Goal: Navigation & Orientation: Find specific page/section

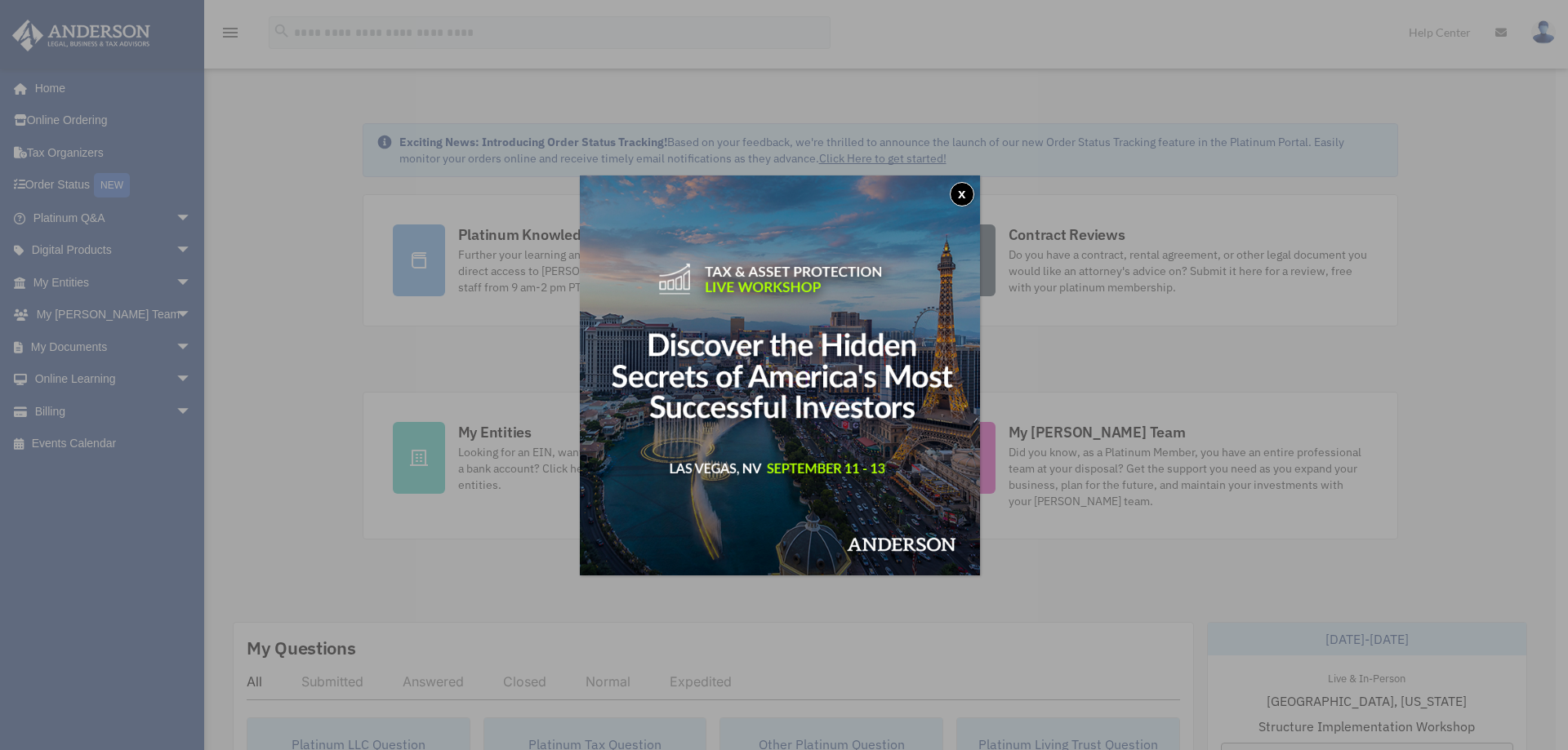
click at [969, 199] on button "x" at bounding box center [961, 193] width 25 height 25
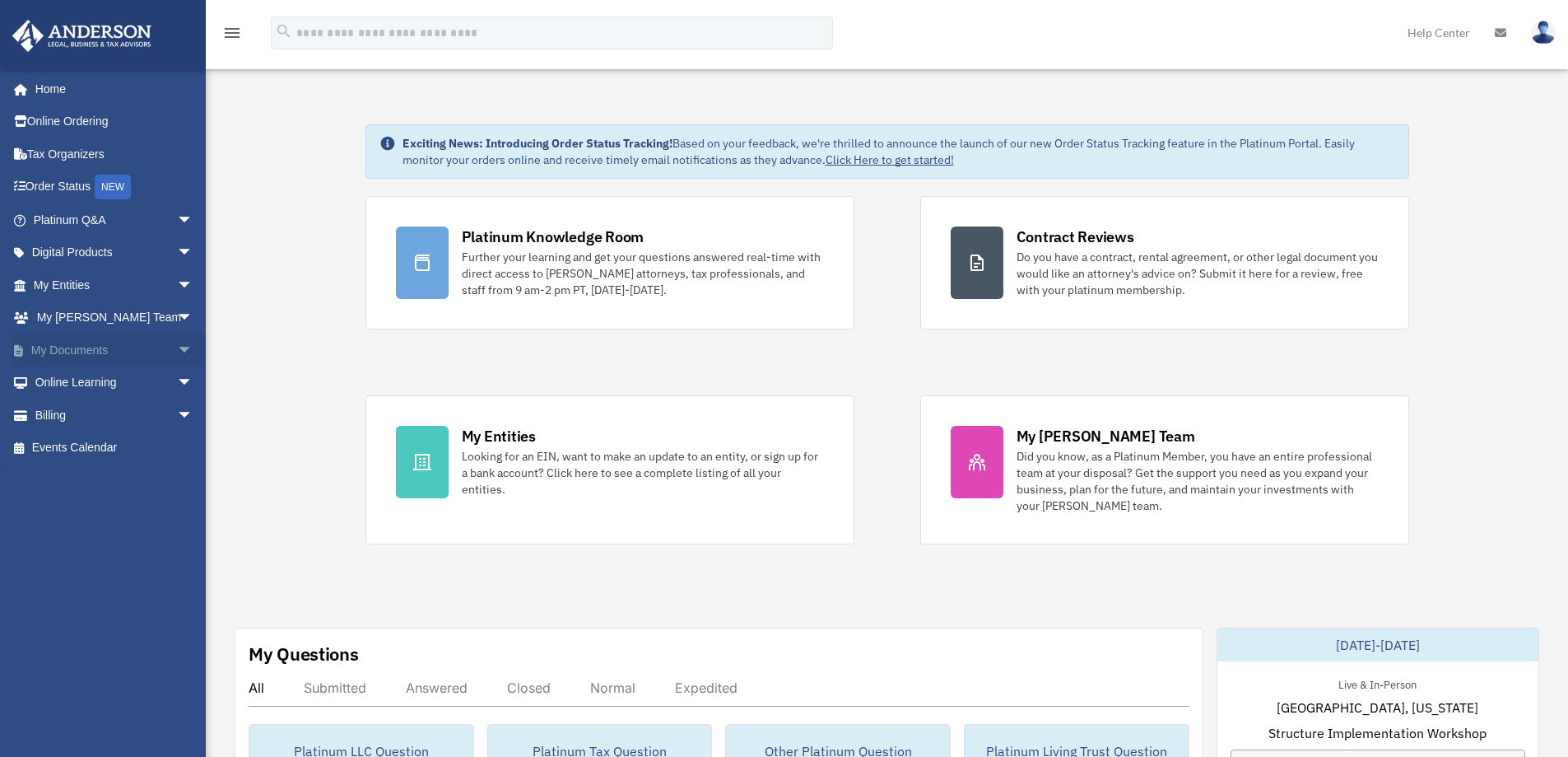
click at [100, 346] on link "My Documents arrow_drop_down" at bounding box center [115, 350] width 207 height 33
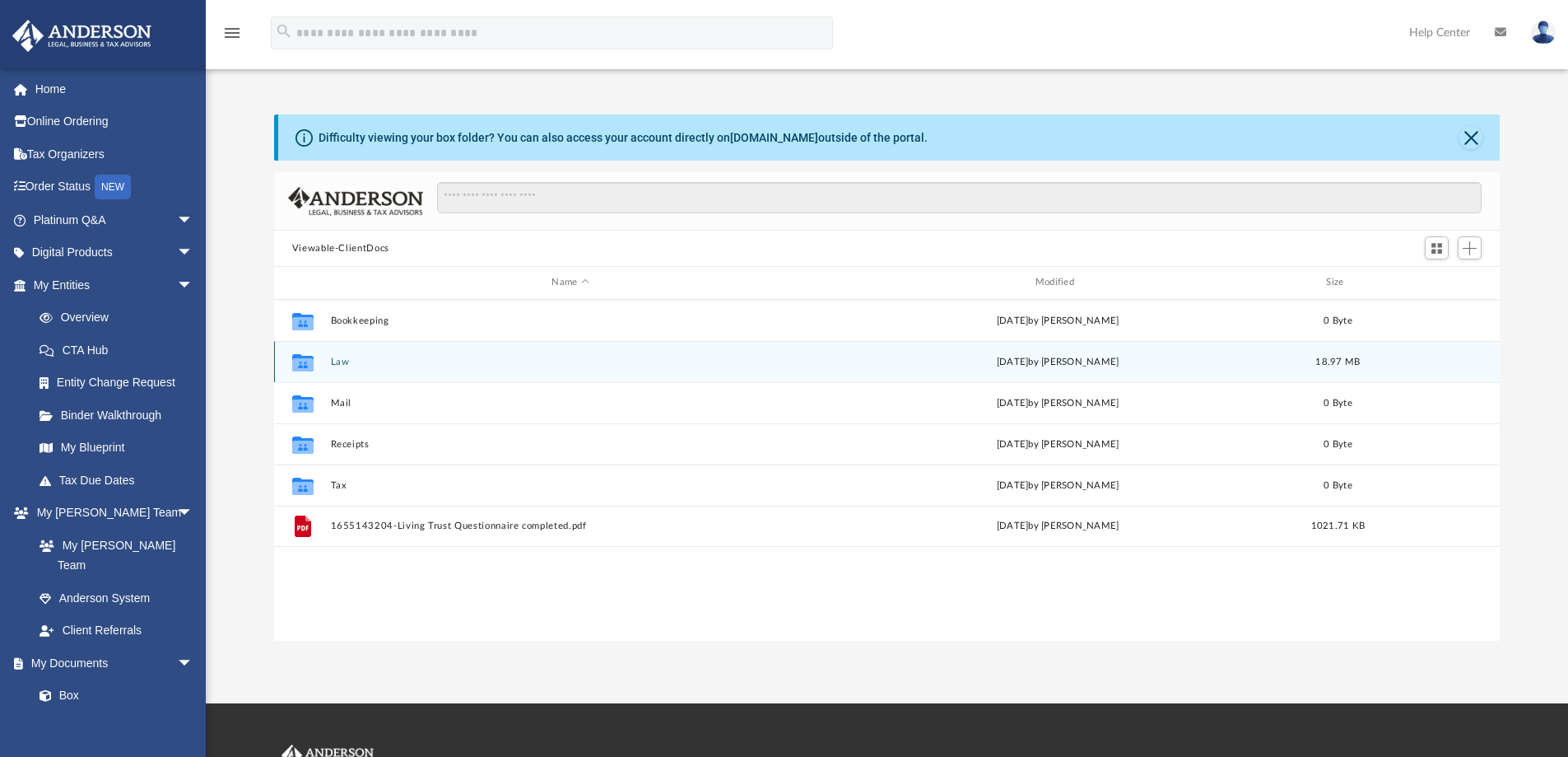
scroll to position [362, 1214]
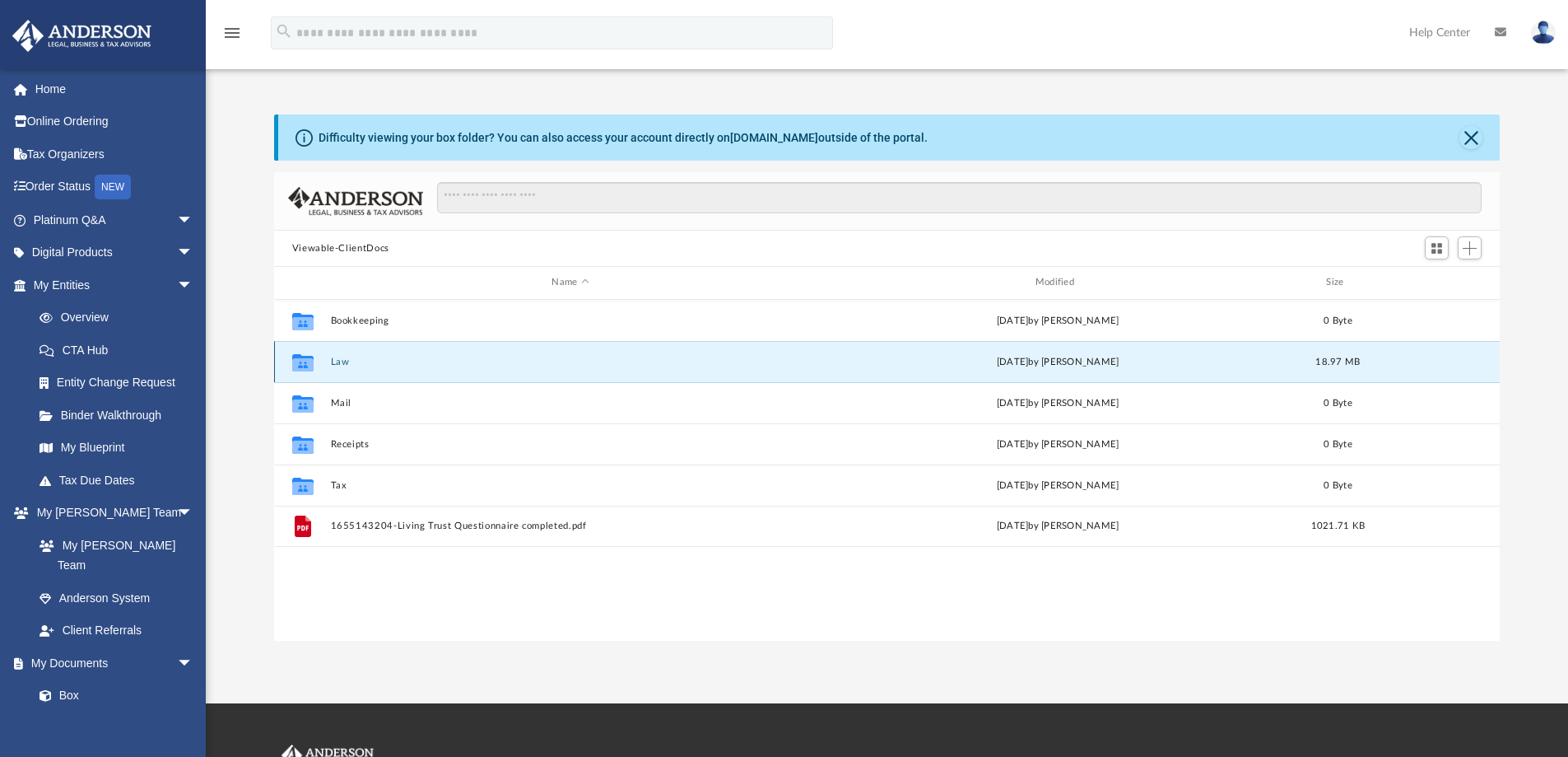
click at [342, 357] on button "Law" at bounding box center [570, 362] width 480 height 11
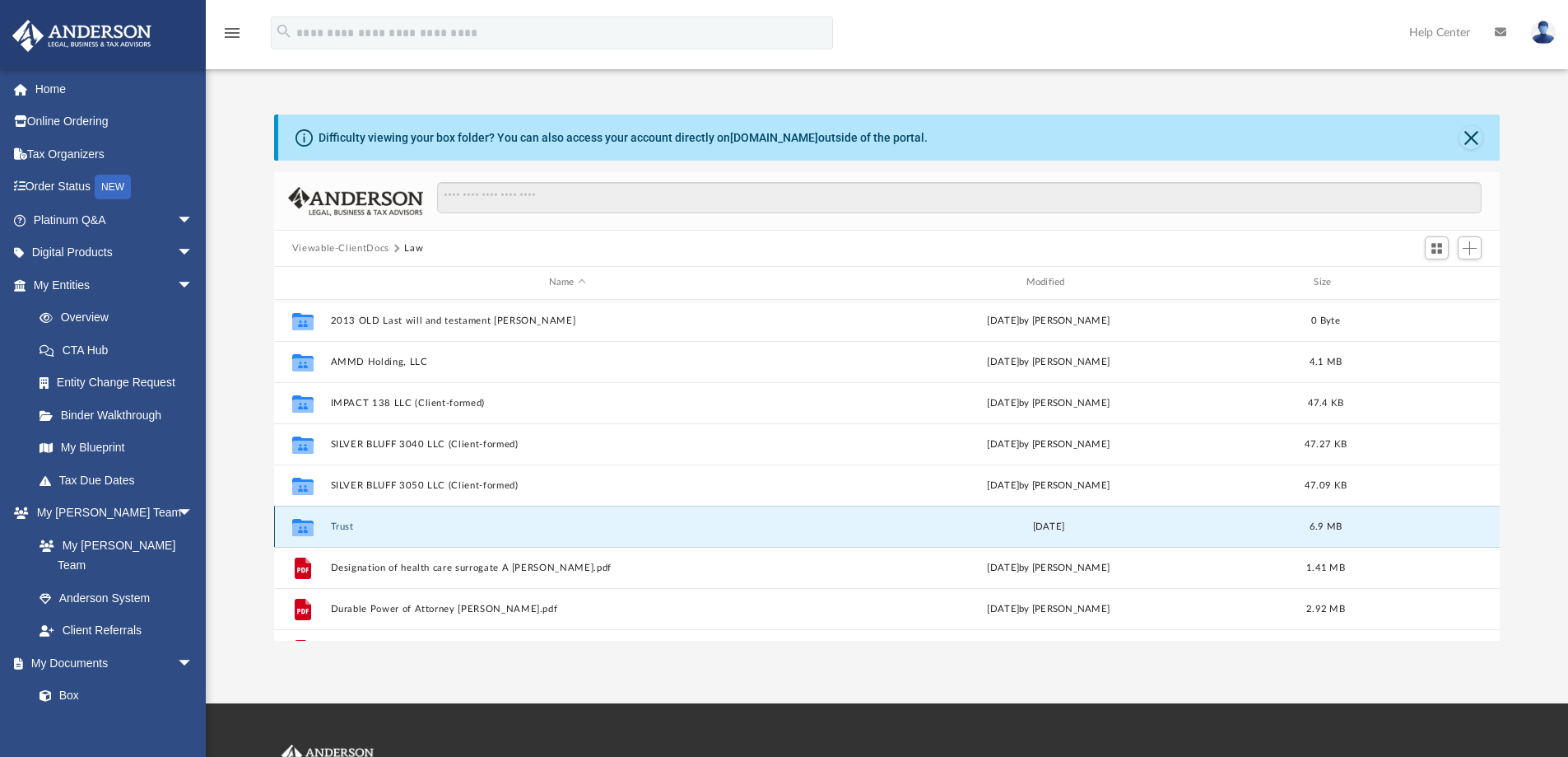
click at [342, 527] on button "Trust" at bounding box center [567, 527] width 474 height 11
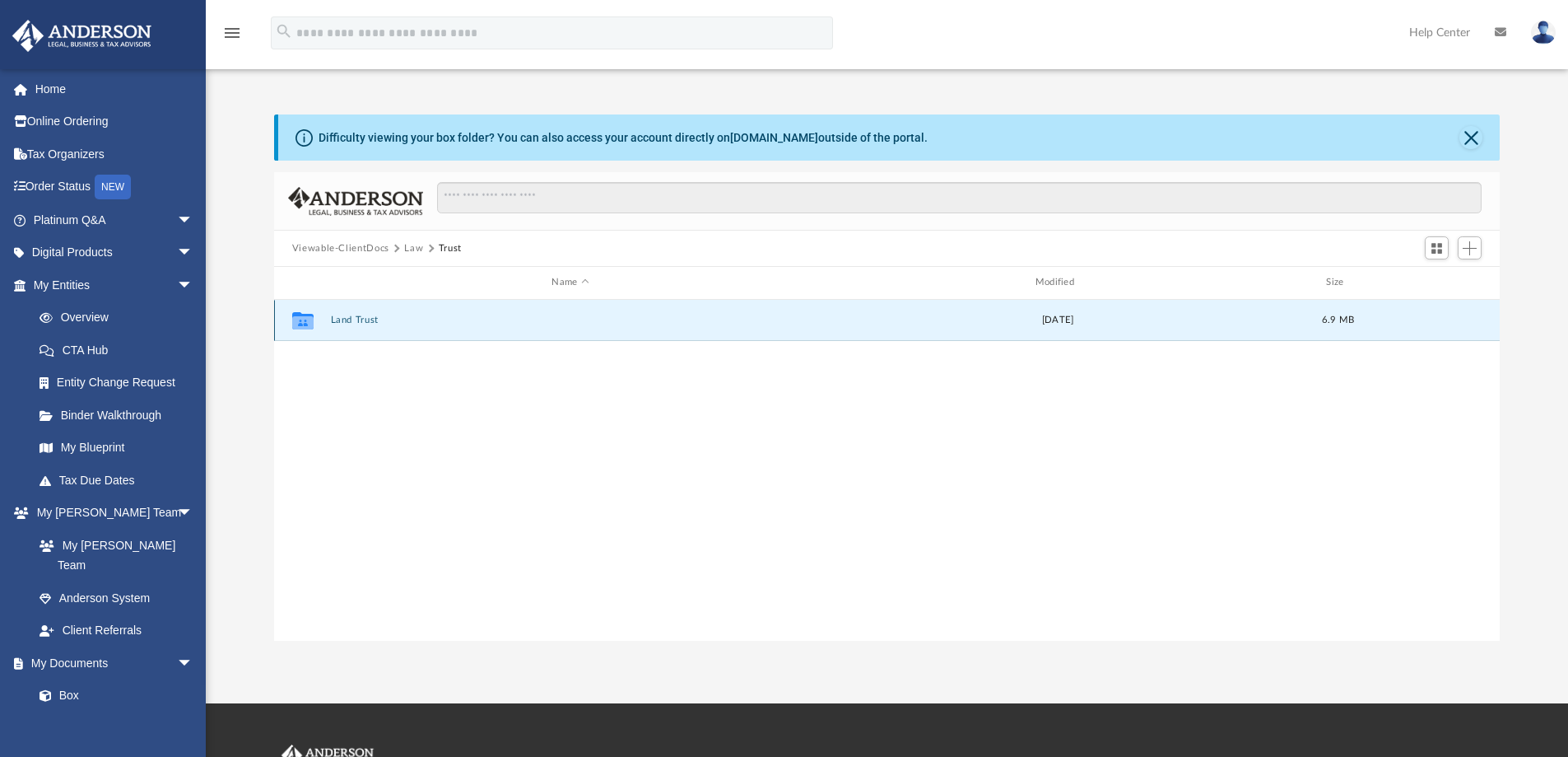
click at [338, 320] on button "Land Trust" at bounding box center [570, 320] width 480 height 11
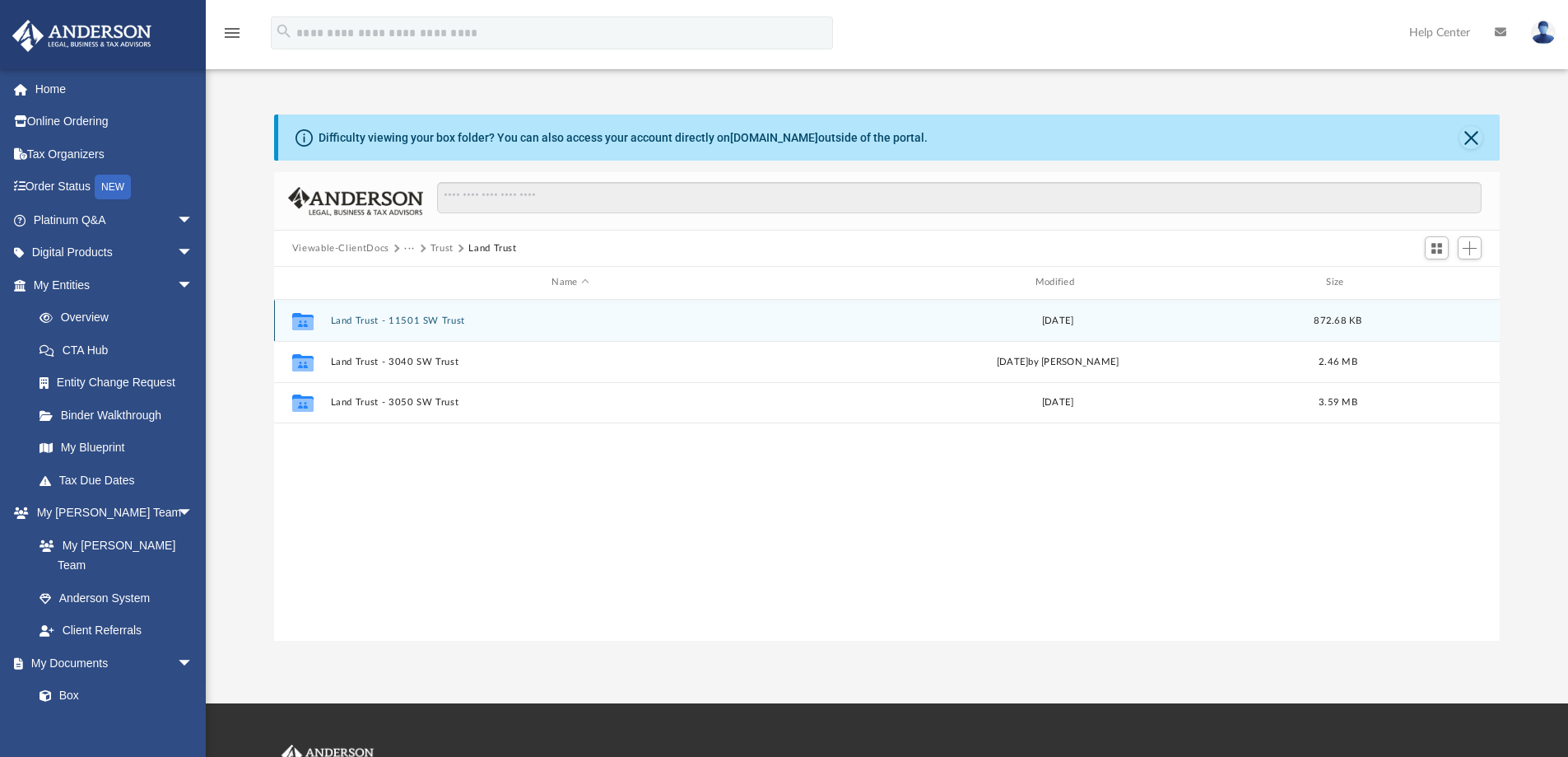
click at [409, 313] on div "Collaborated Folder Land Trust - 11501 SW Trust Thu Mar 2 2023 872.68 KB" at bounding box center [887, 320] width 1226 height 41
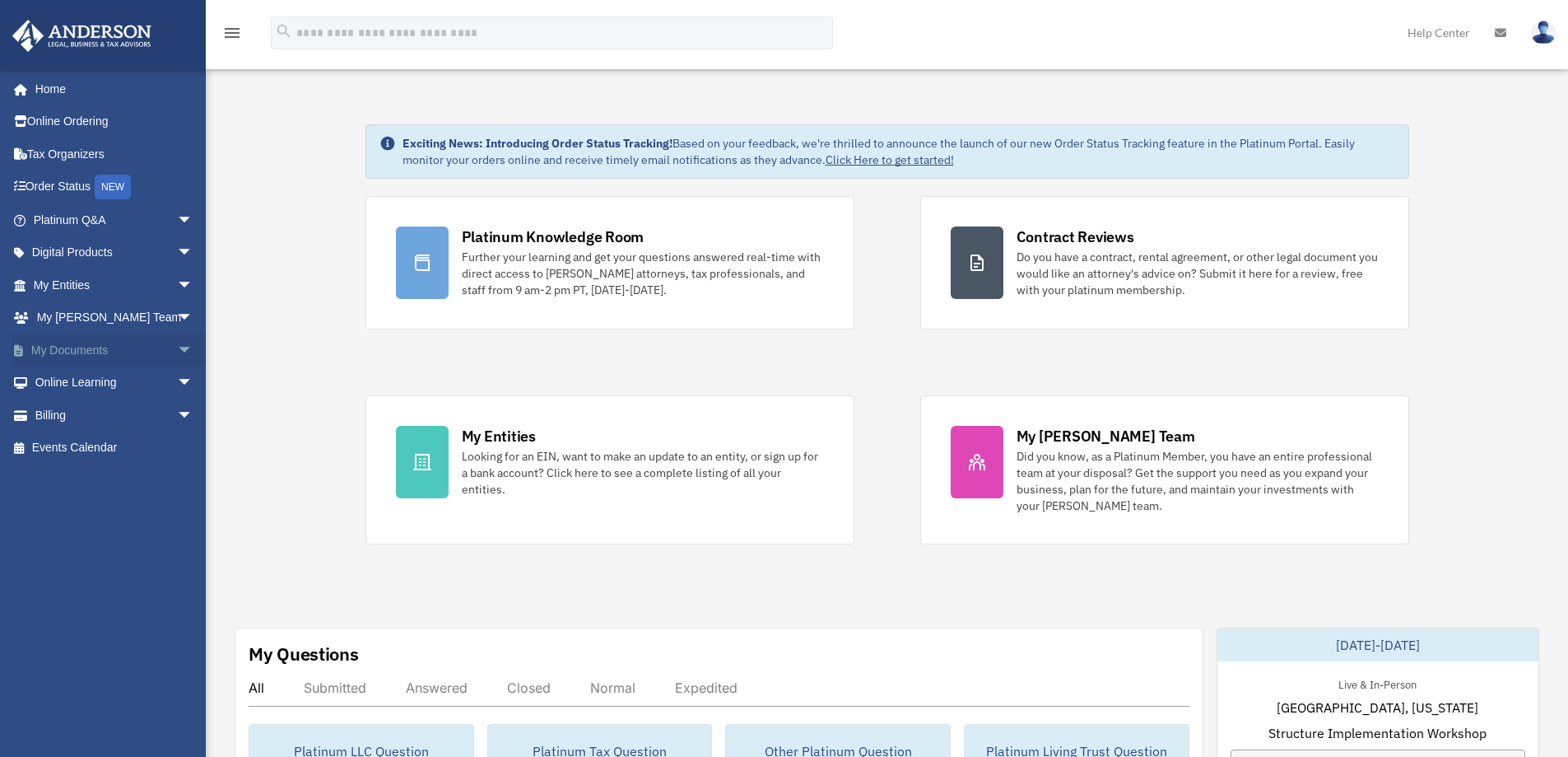
click at [177, 348] on span "arrow_drop_down" at bounding box center [193, 350] width 33 height 34
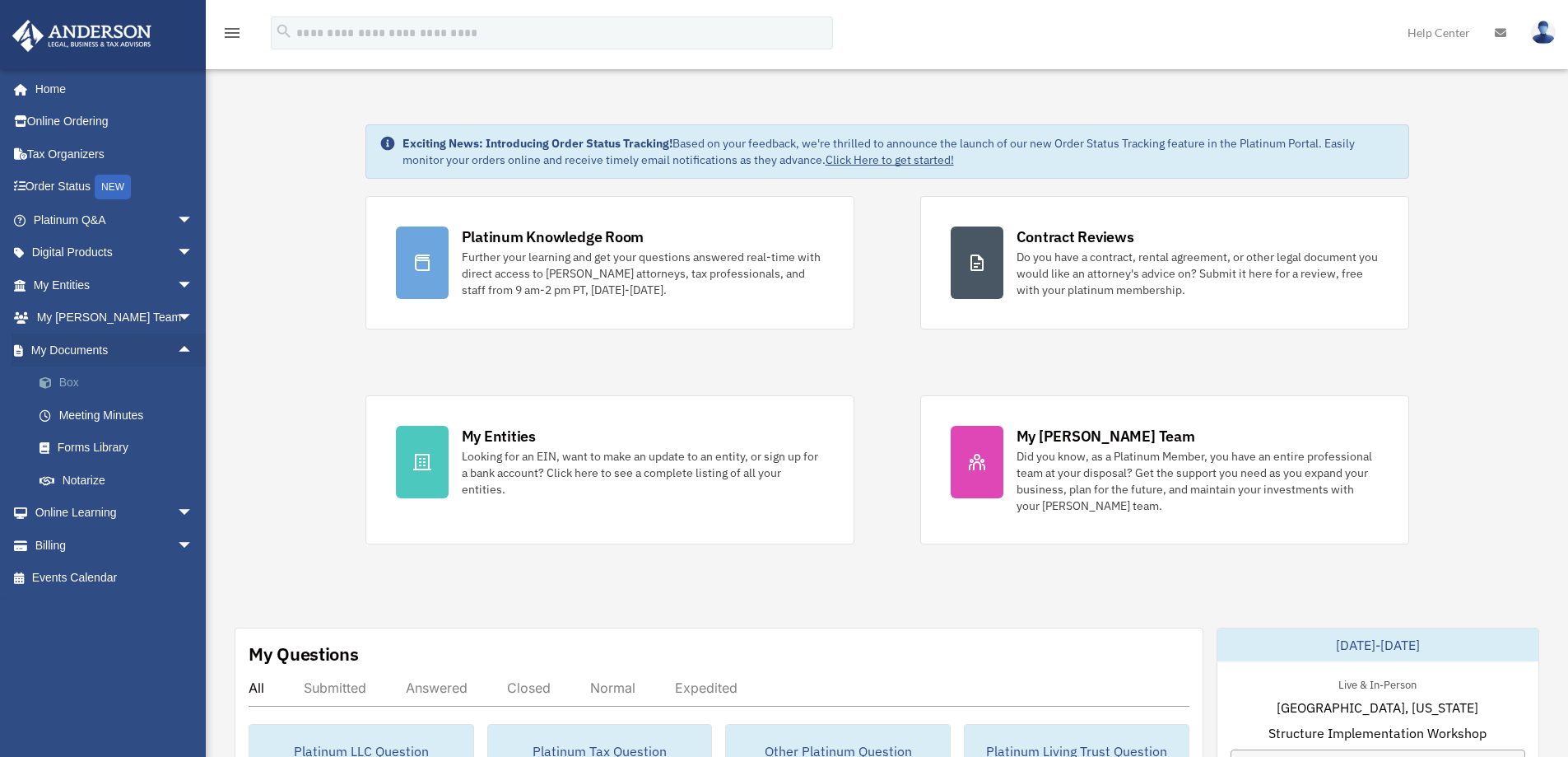
click at [72, 386] on link "Box" at bounding box center [120, 383] width 195 height 33
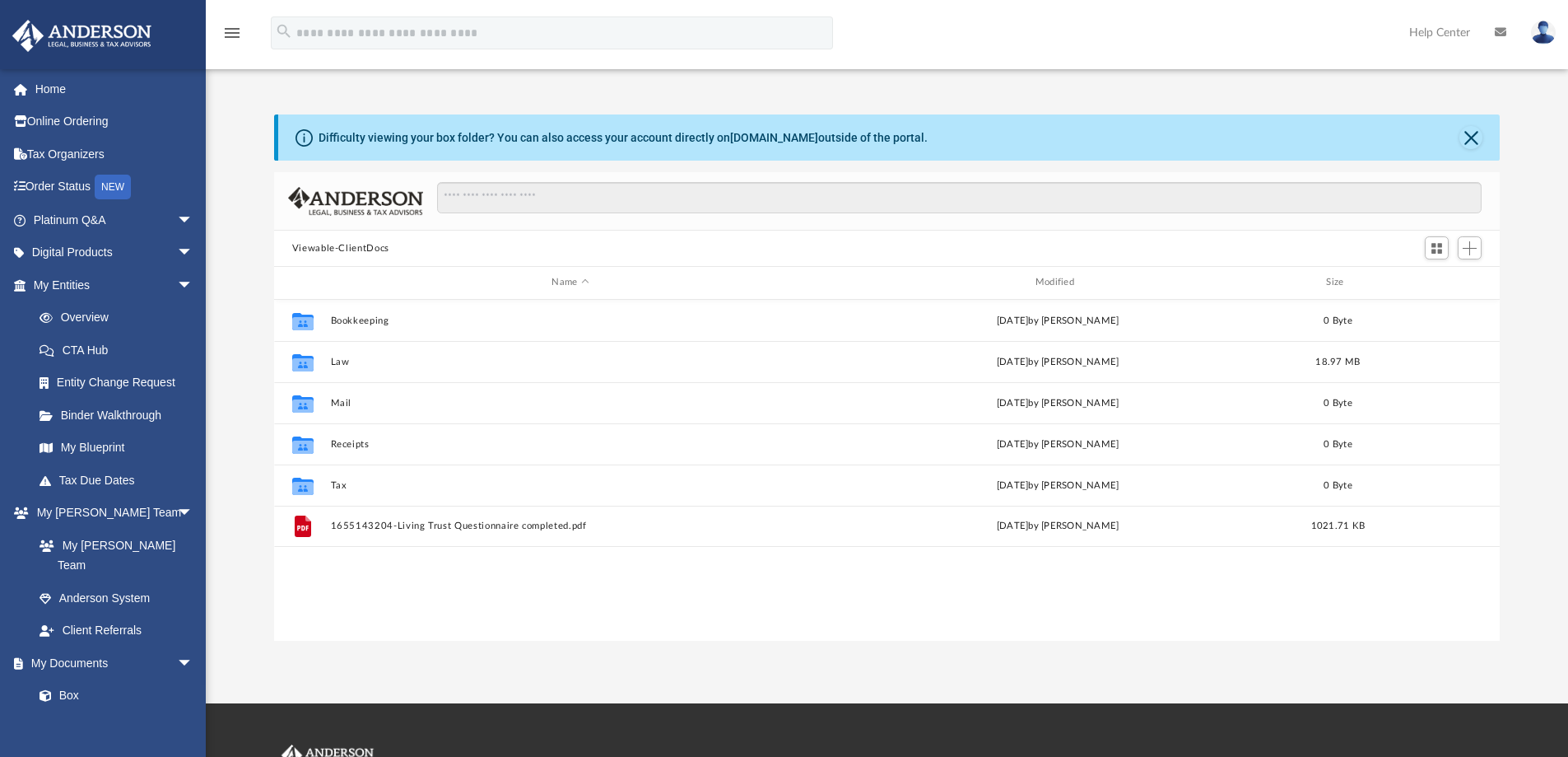
scroll to position [362, 1214]
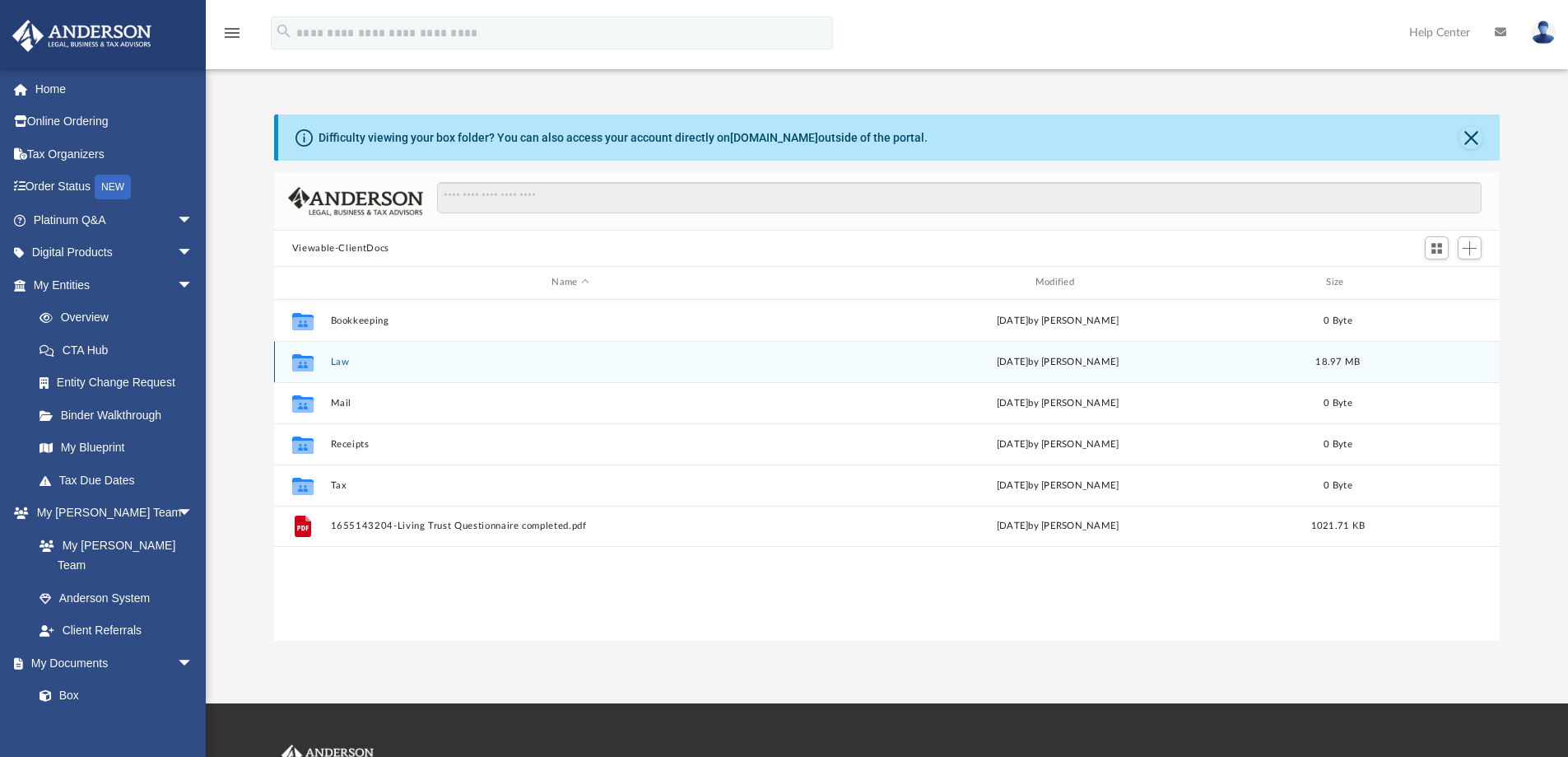
click at [340, 363] on button "Law" at bounding box center [570, 362] width 480 height 11
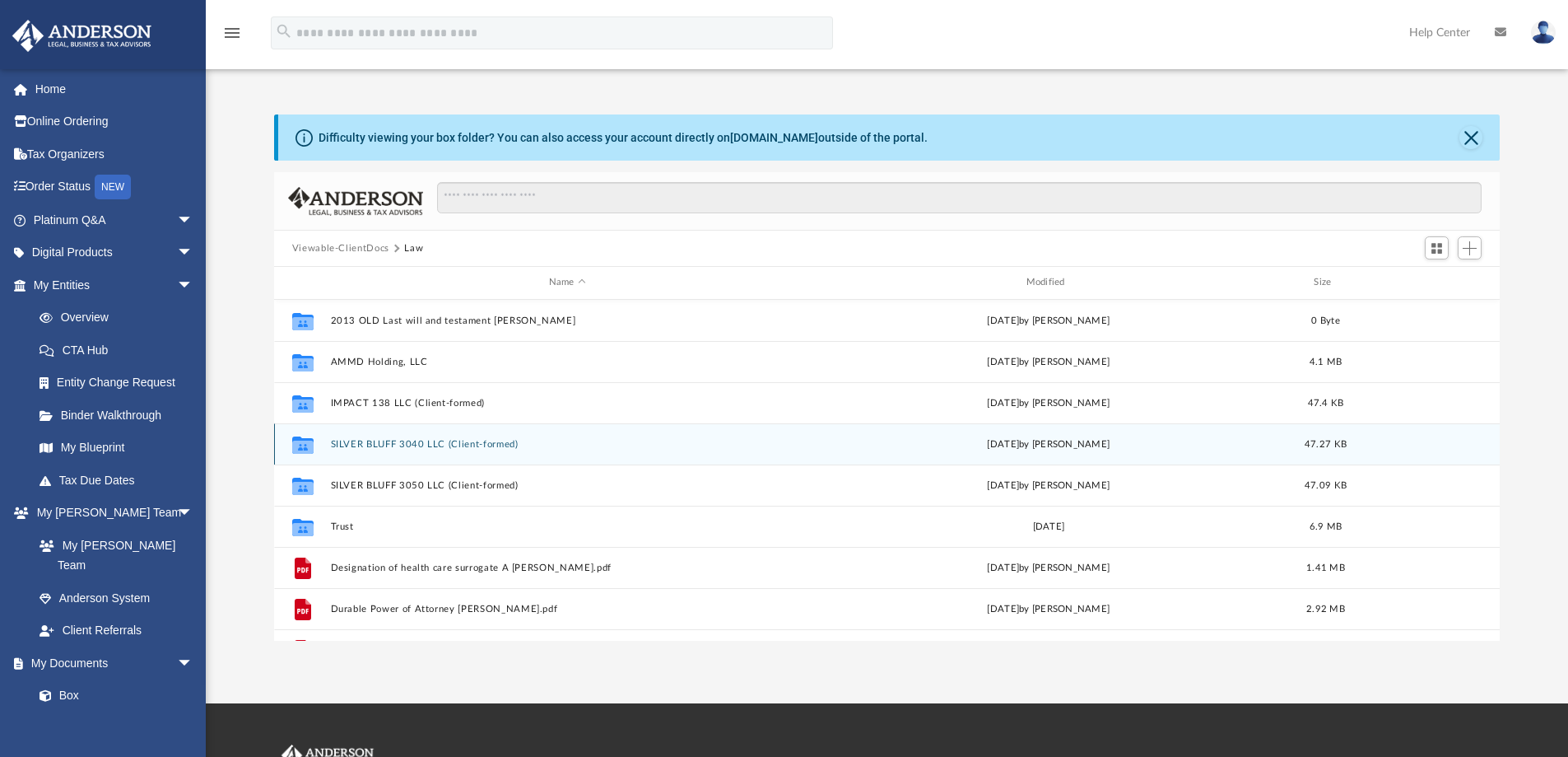
click at [419, 444] on button "SILVER BLUFF 3040 LLC (Client-formed)" at bounding box center [567, 444] width 474 height 11
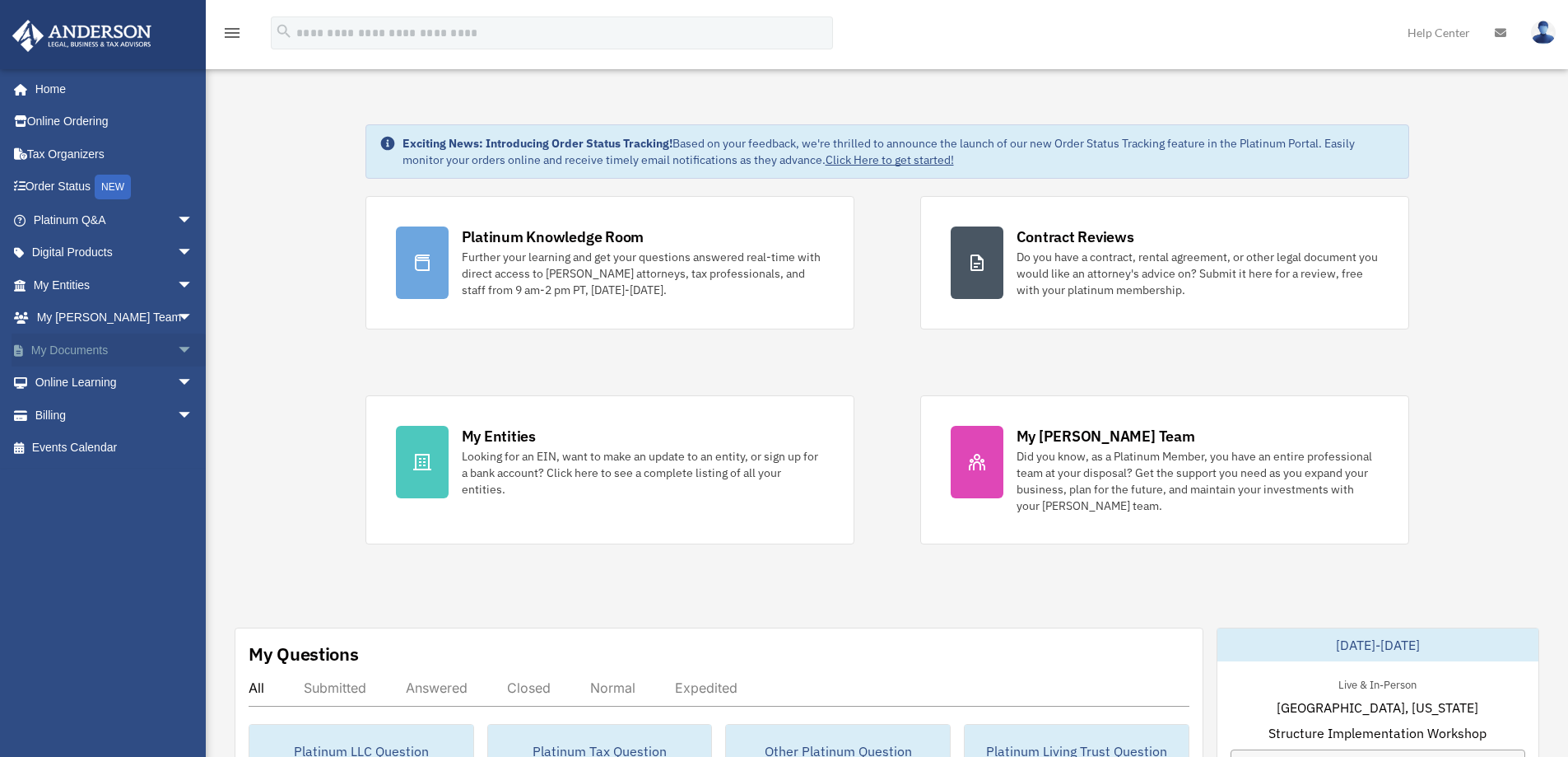
click at [177, 352] on span "arrow_drop_down" at bounding box center [193, 350] width 33 height 34
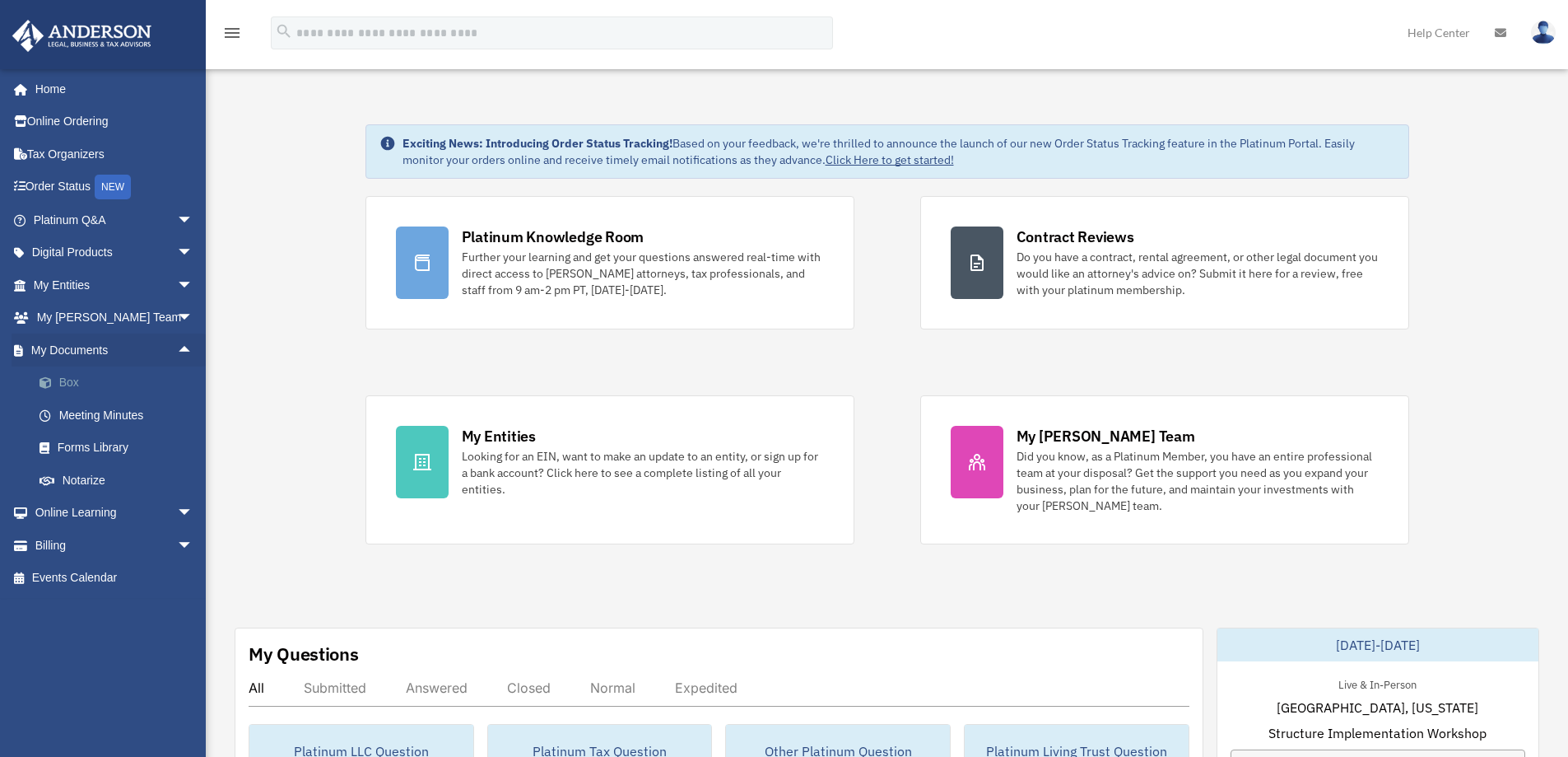
click at [68, 378] on link "Box" at bounding box center [120, 383] width 195 height 33
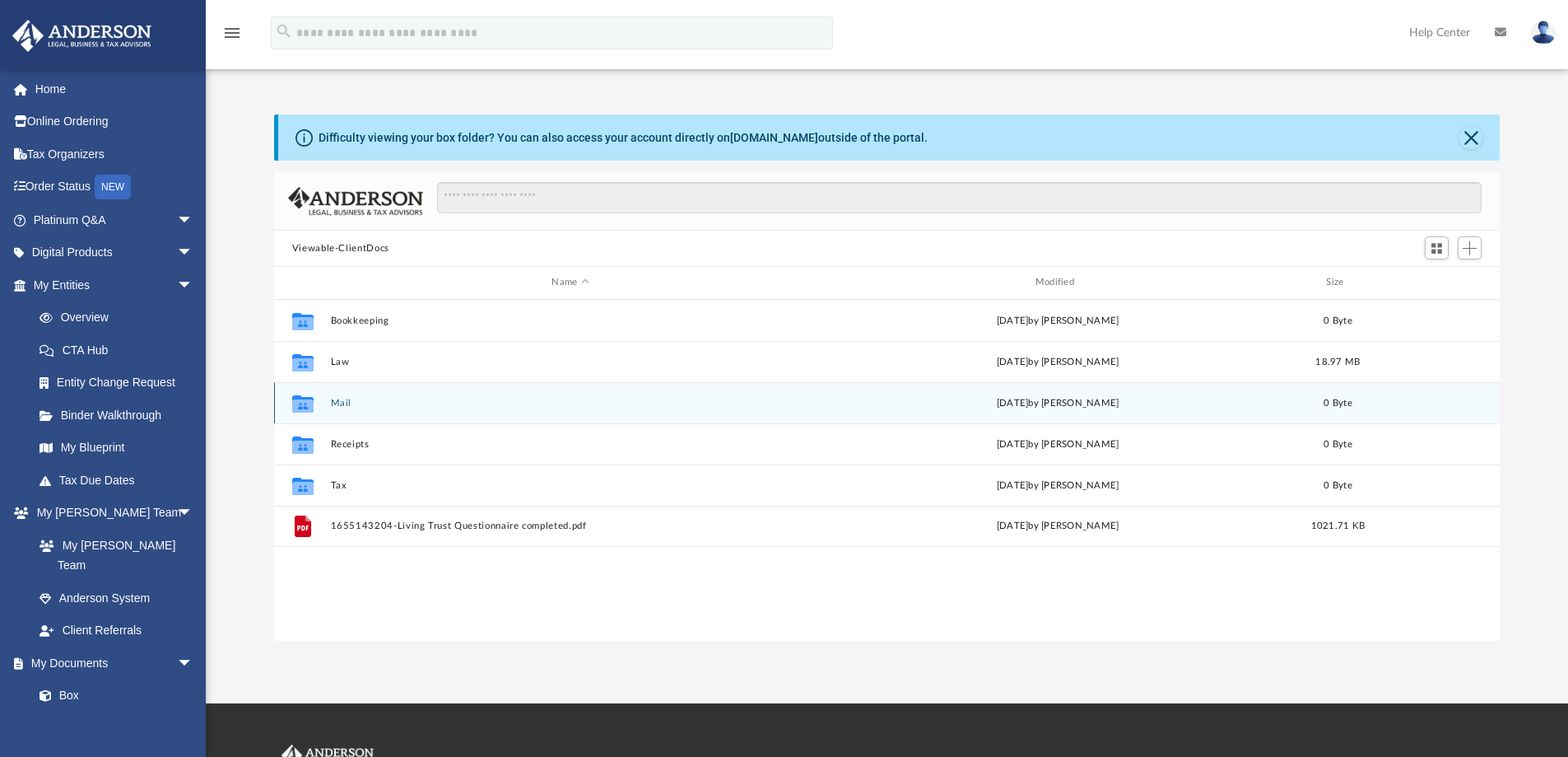
scroll to position [362, 1214]
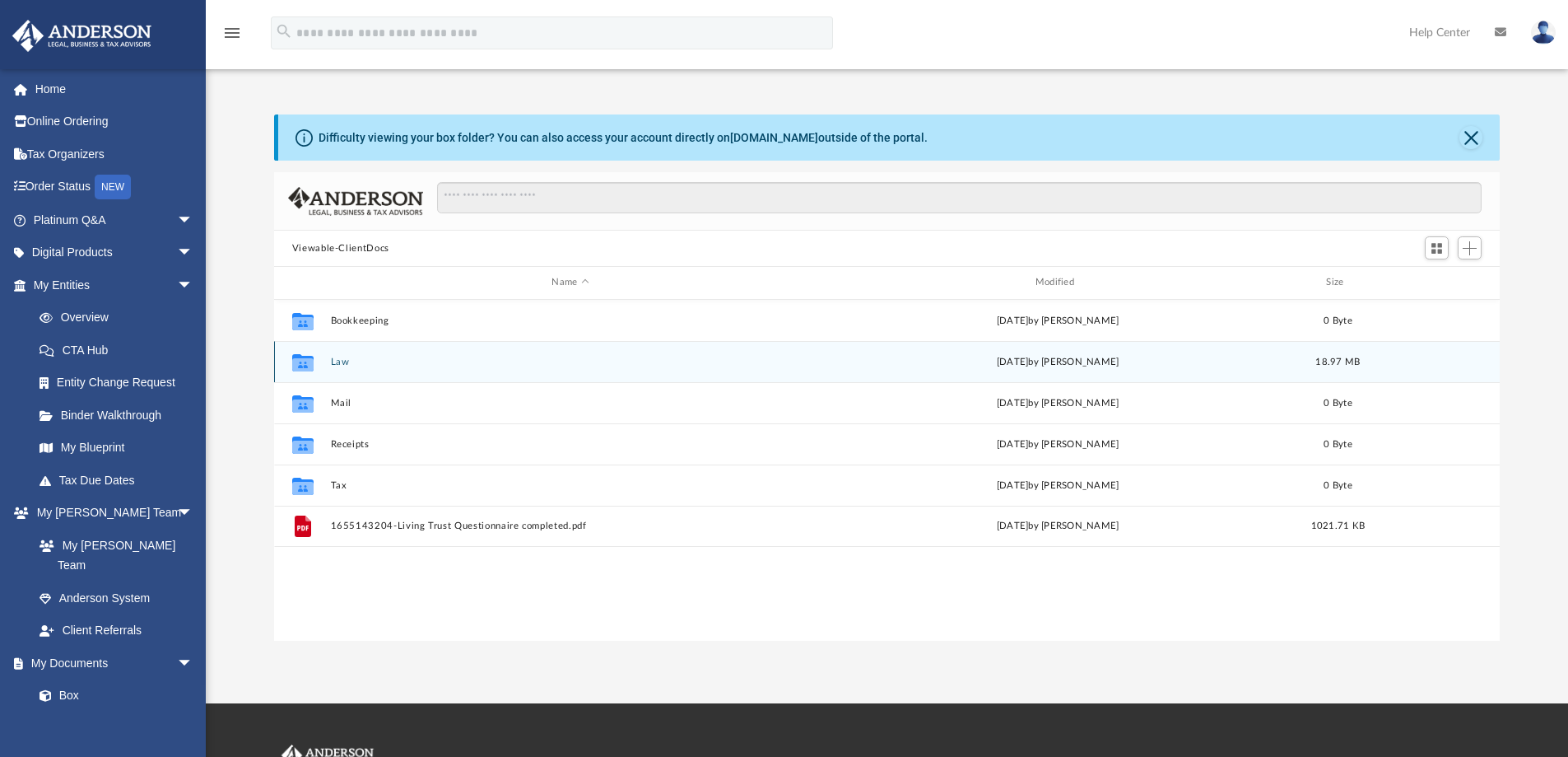
click at [332, 353] on div "Collaborated Folder Law Fri Mar 7 2025 by Andres Lopez 18.97 MB" at bounding box center [887, 361] width 1226 height 41
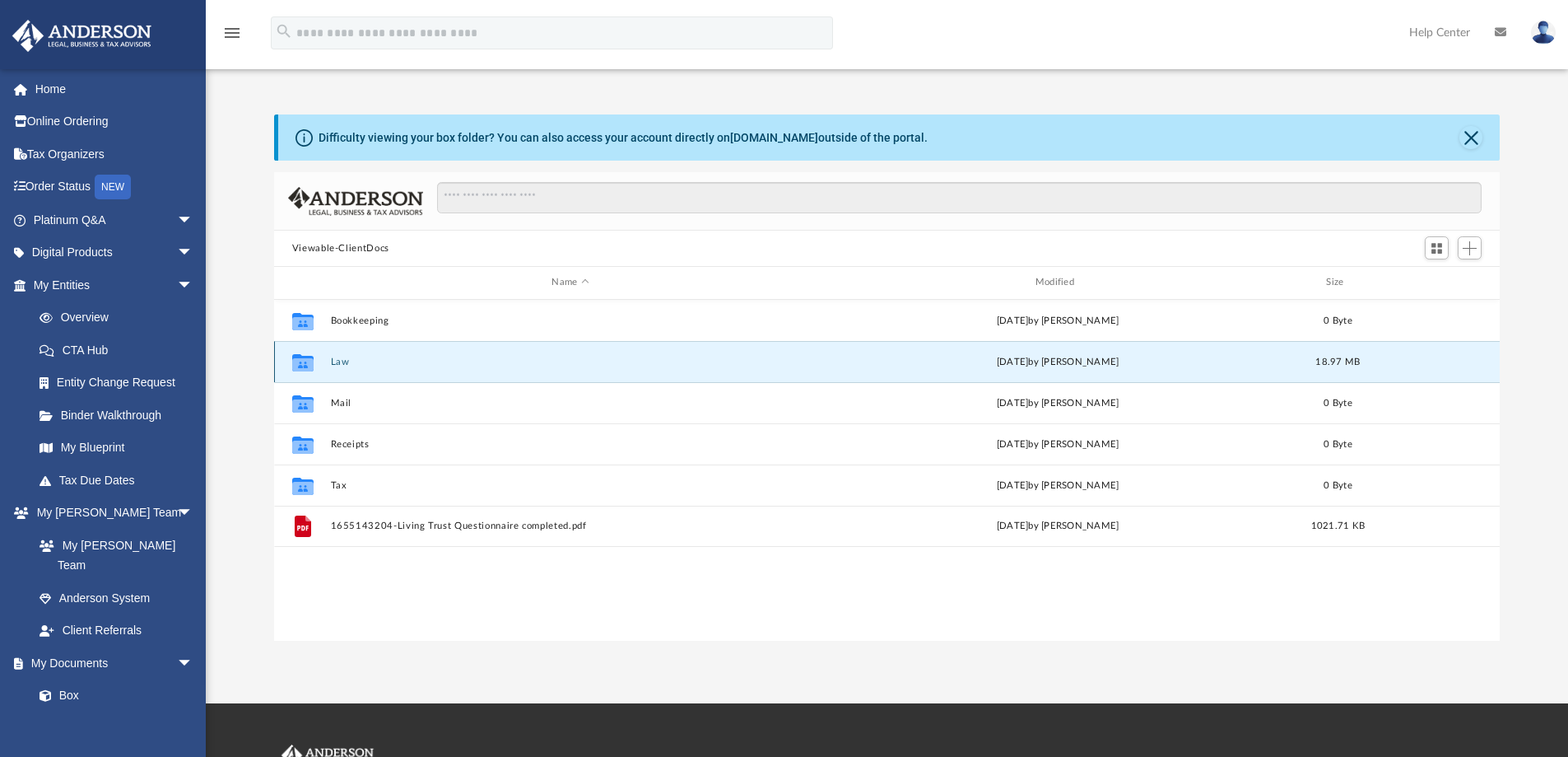
click at [340, 362] on button "Law" at bounding box center [570, 362] width 480 height 11
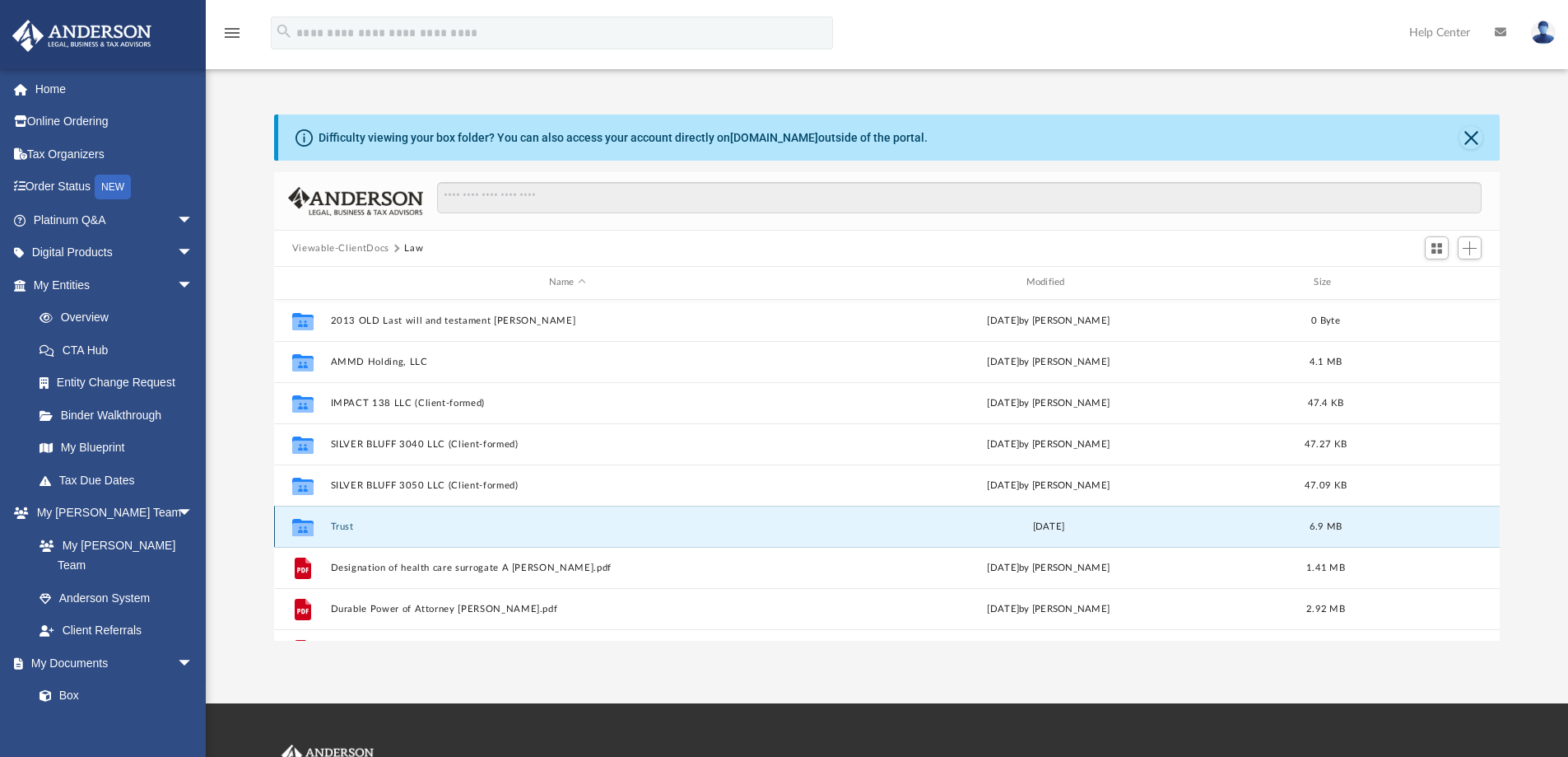
click at [344, 524] on button "Trust" at bounding box center [567, 527] width 474 height 11
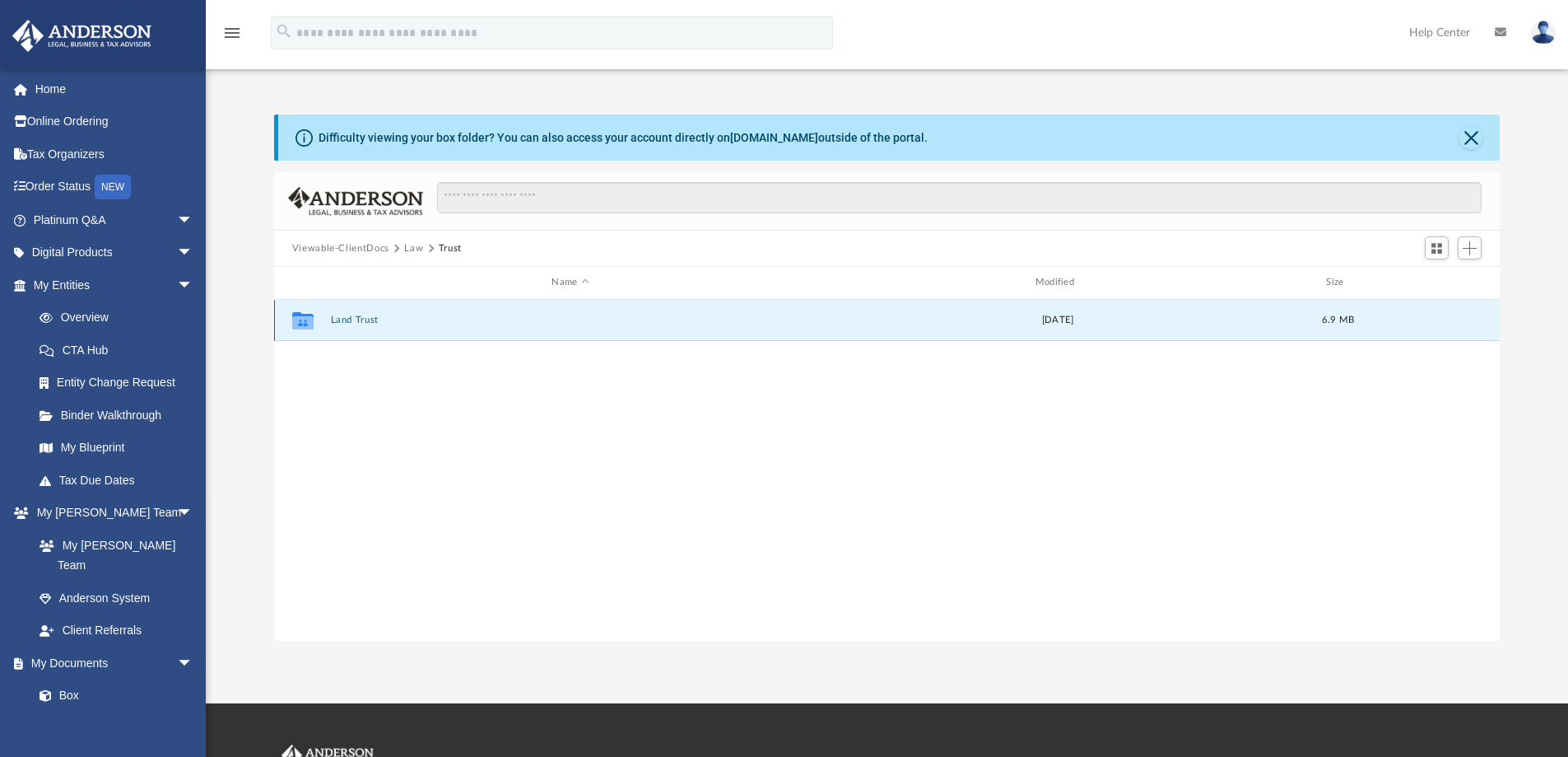
click at [358, 316] on button "Land Trust" at bounding box center [570, 320] width 480 height 11
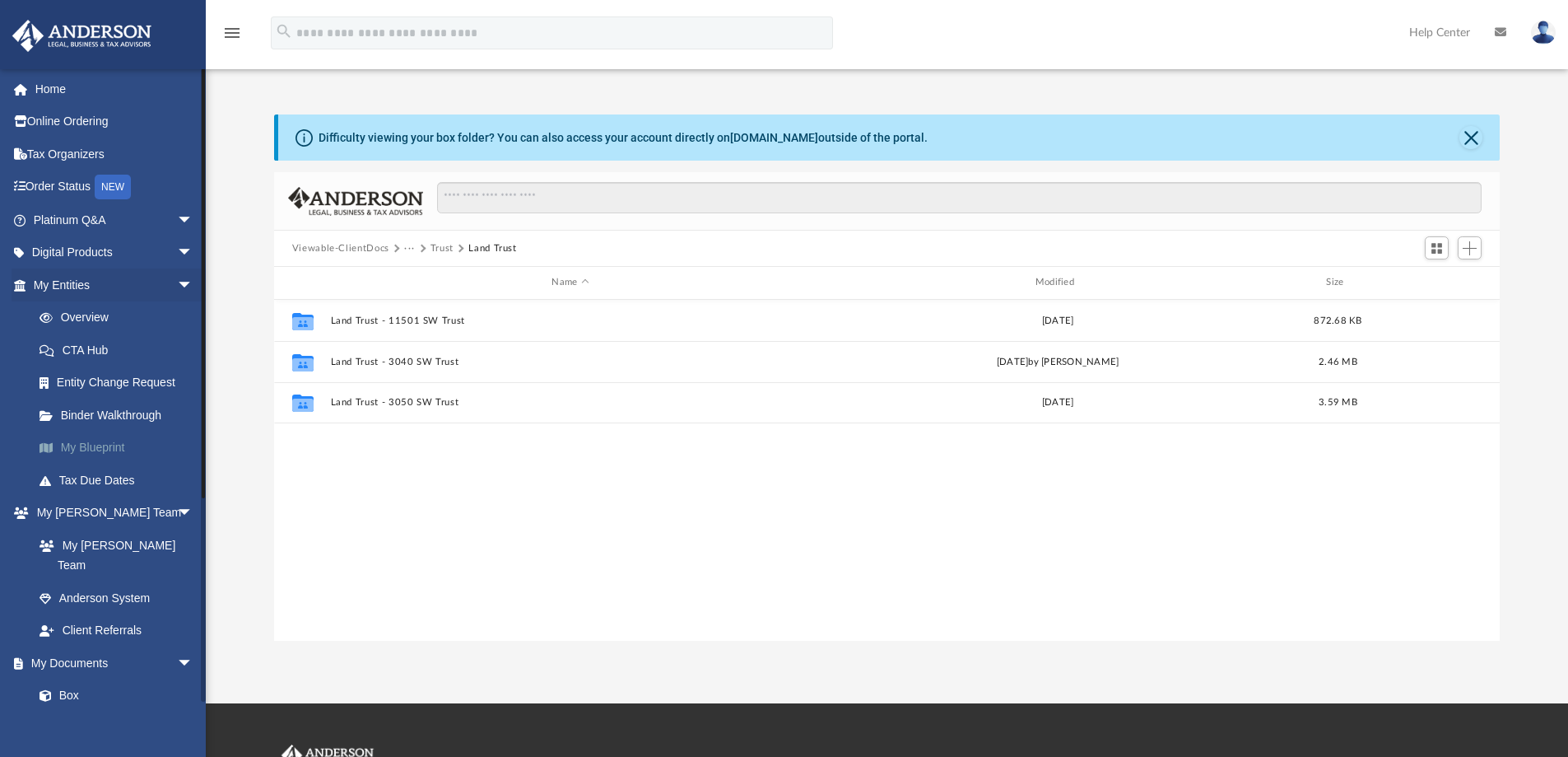
click at [109, 446] on link "My Blueprint" at bounding box center [120, 448] width 195 height 33
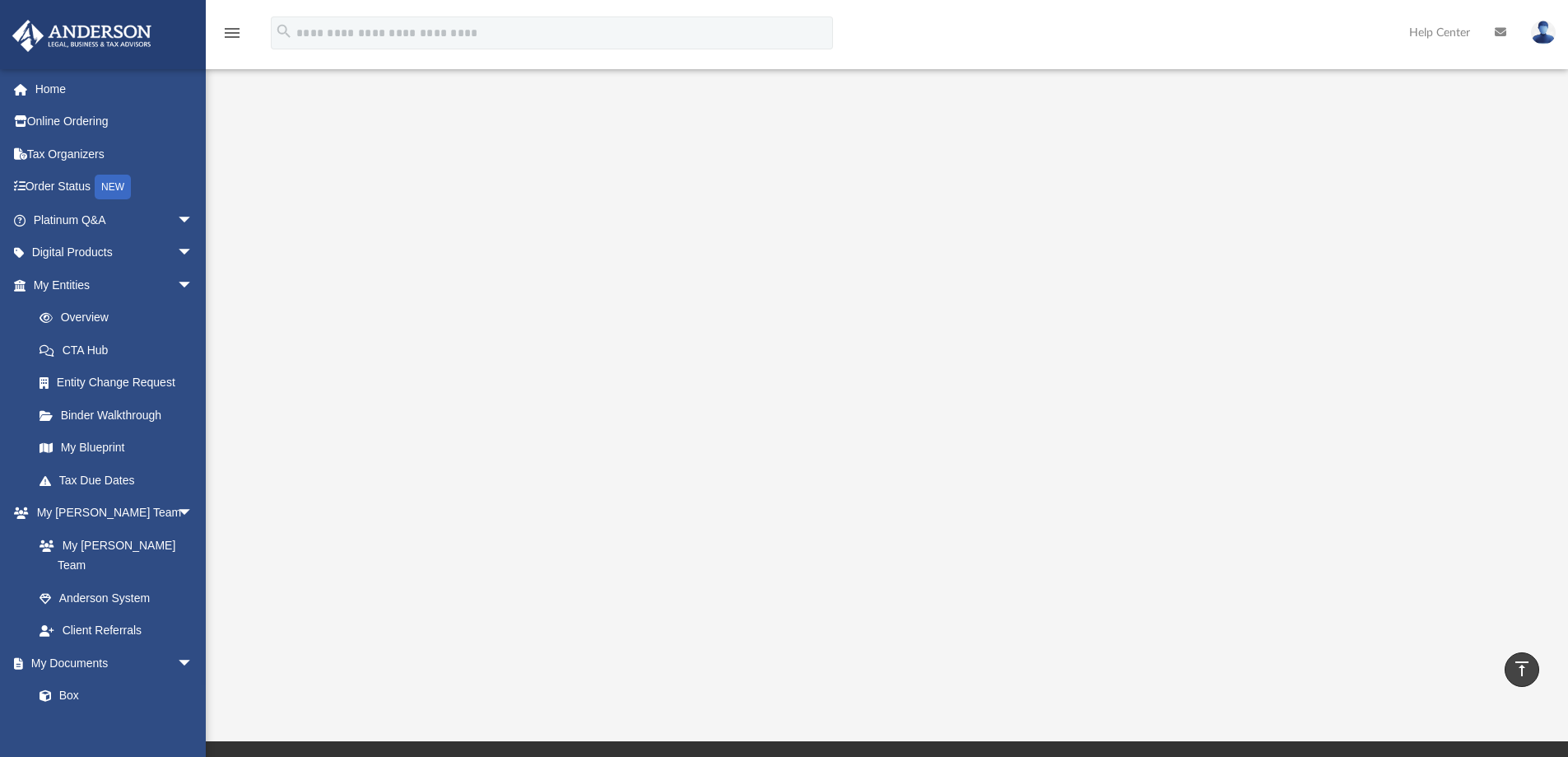
scroll to position [82, 0]
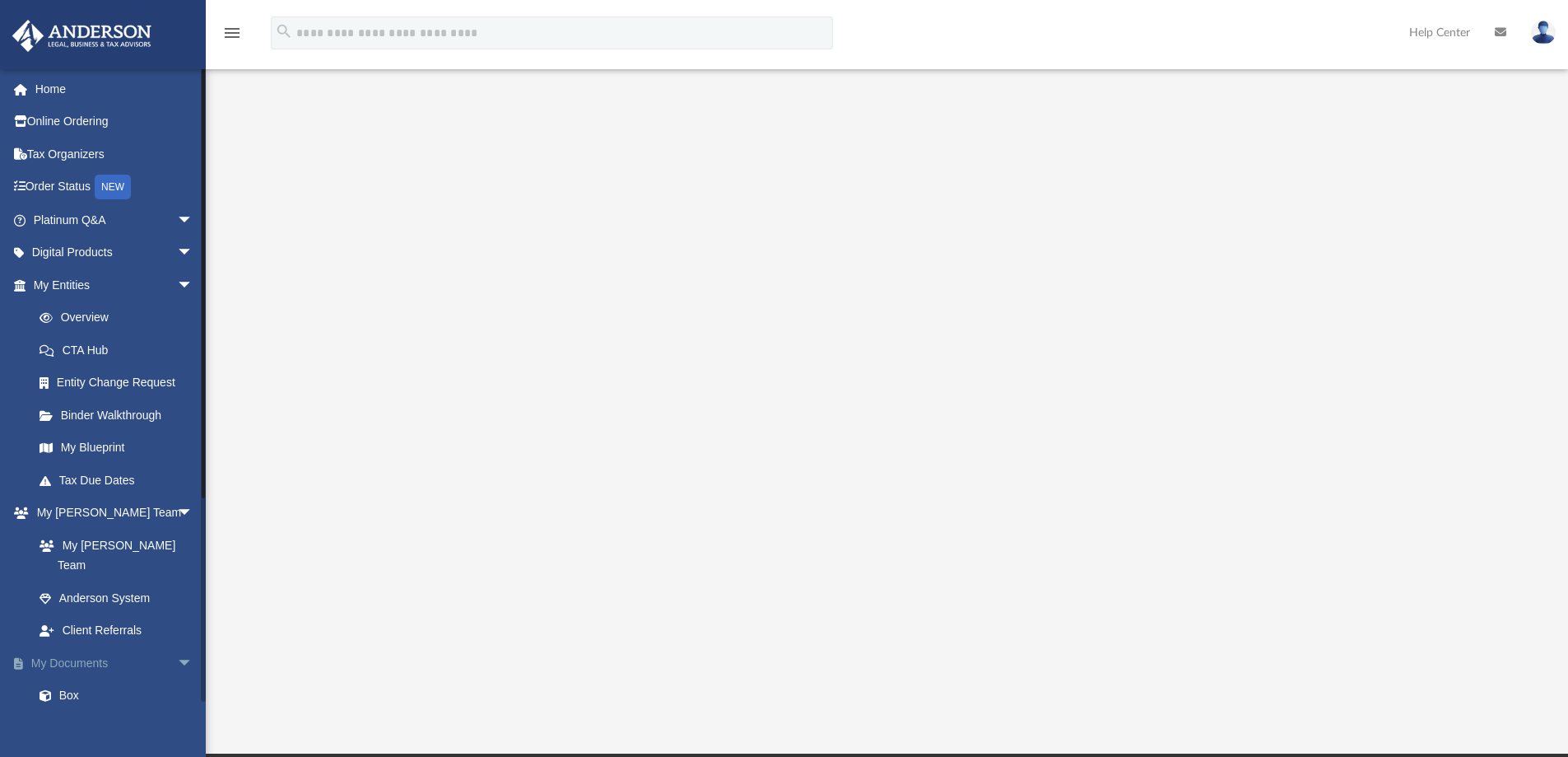
click at [177, 646] on span "arrow_drop_down" at bounding box center [193, 663] width 33 height 34
click at [177, 646] on span "arrow_drop_up" at bounding box center [193, 663] width 33 height 34
click at [177, 646] on span "arrow_drop_down" at bounding box center [193, 663] width 33 height 34
click at [177, 646] on span "arrow_drop_up" at bounding box center [193, 663] width 33 height 34
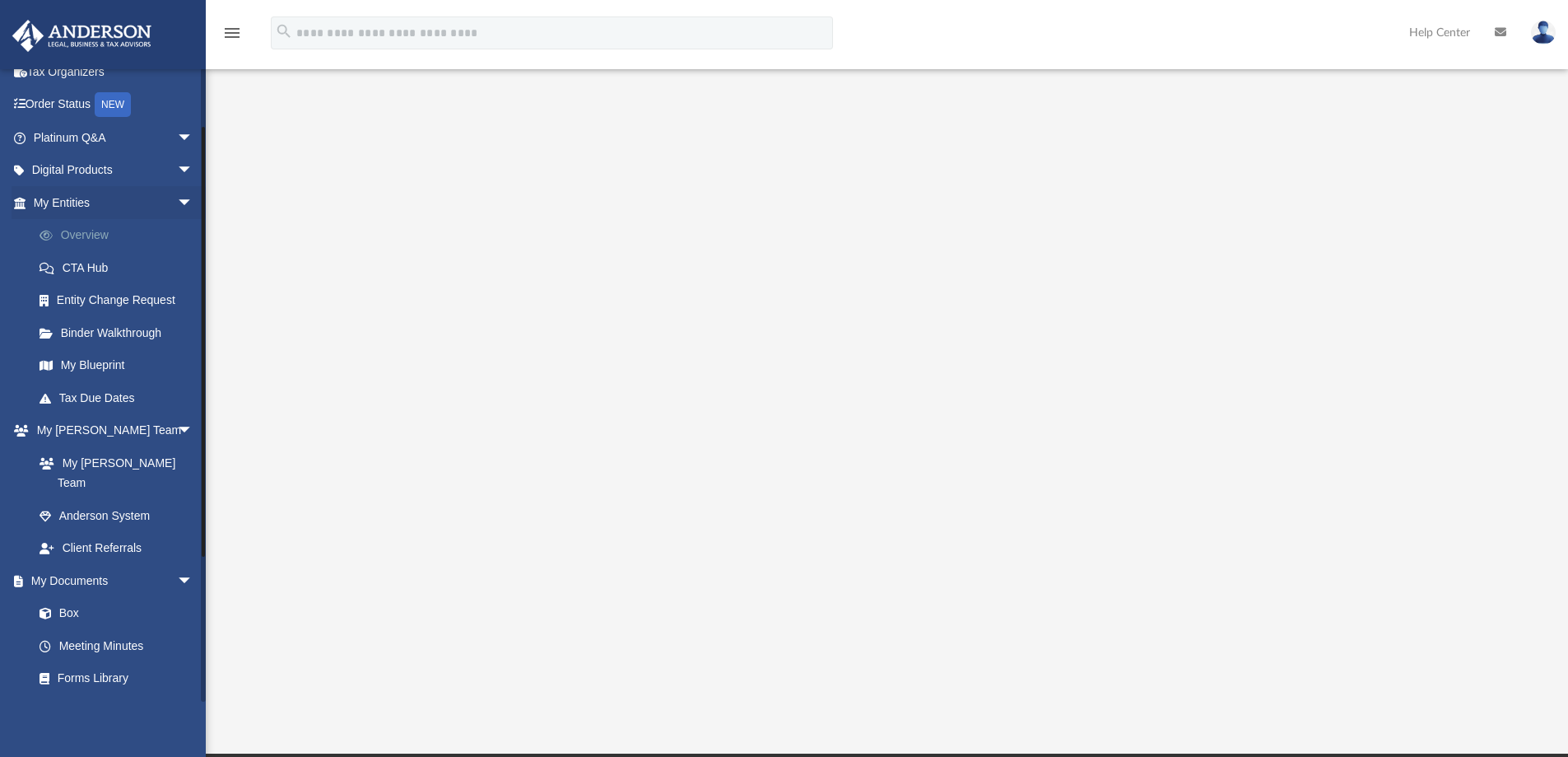
click at [77, 235] on link "Overview" at bounding box center [120, 236] width 195 height 33
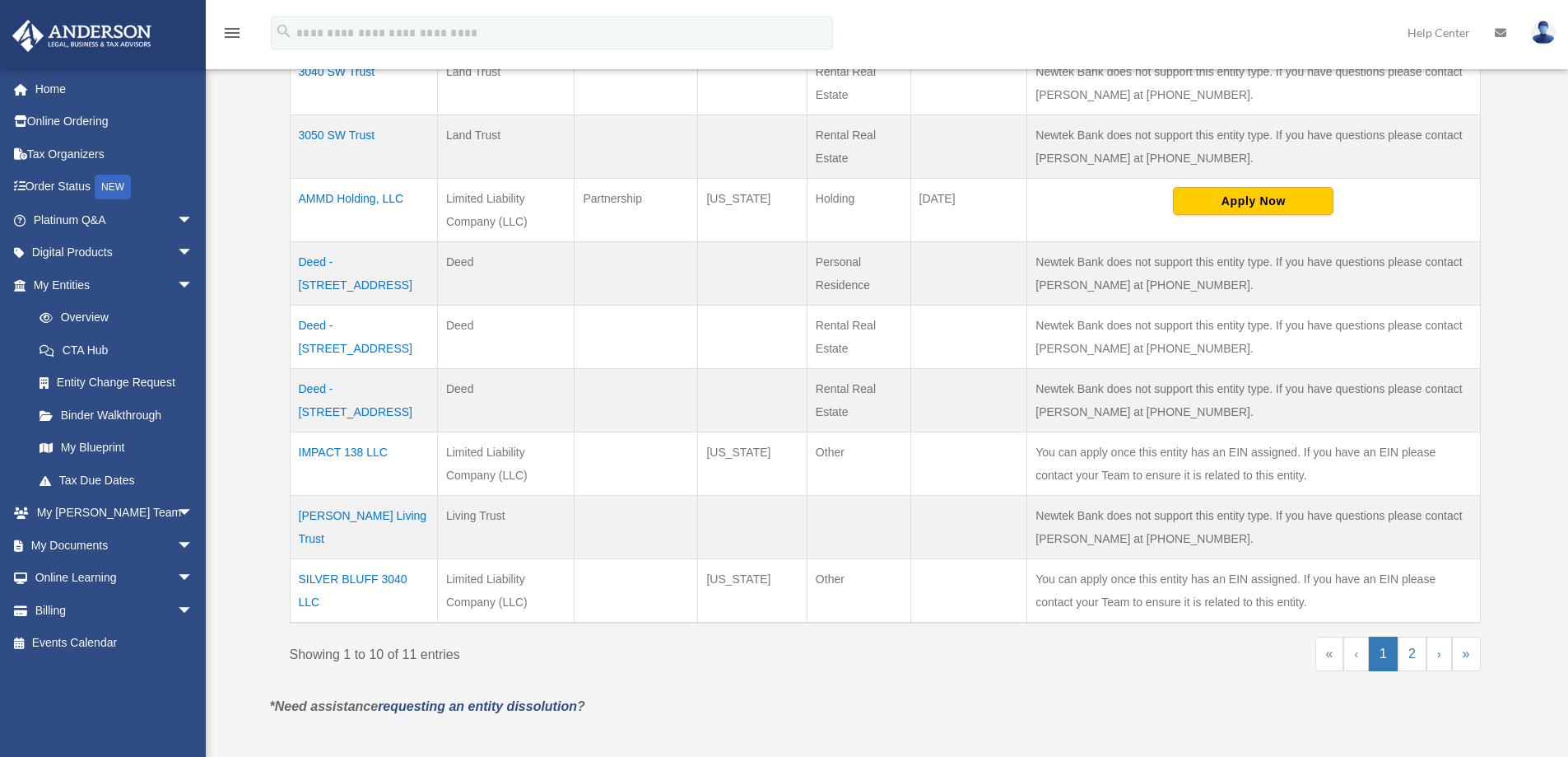
scroll to position [494, 0]
